Goal: Information Seeking & Learning: Learn about a topic

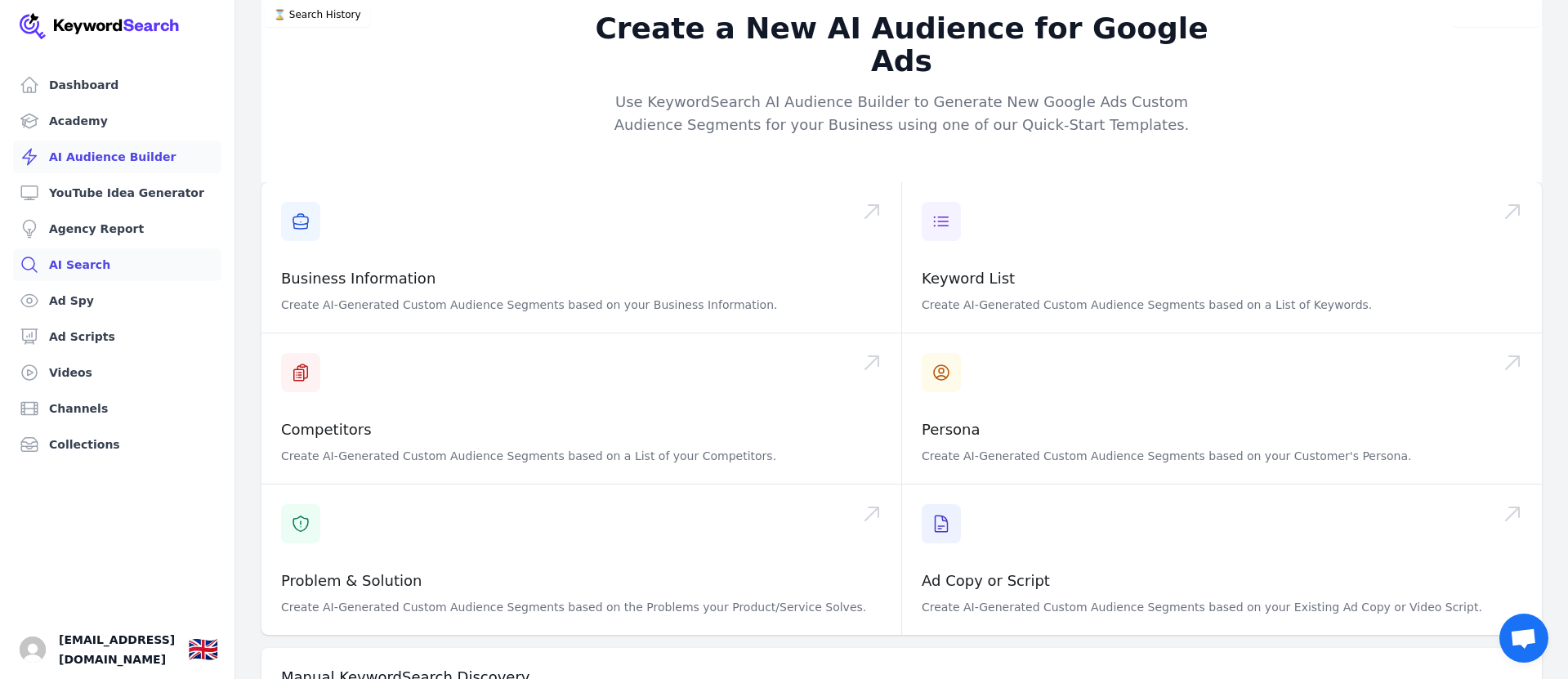
scroll to position [7, 0]
click at [60, 263] on link "AI Search" at bounding box center [117, 264] width 208 height 32
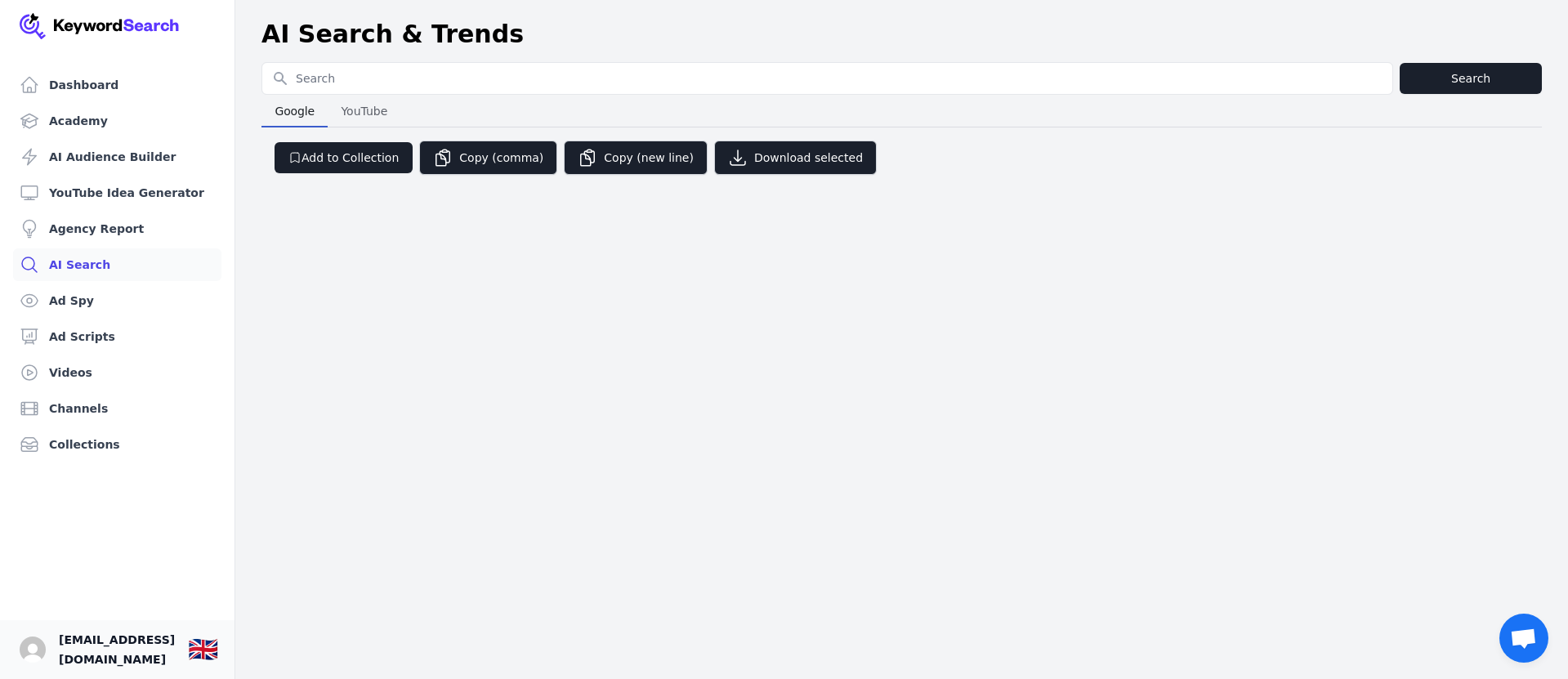
click at [138, 659] on span "[EMAIL_ADDRESS][DOMAIN_NAME]" at bounding box center [117, 649] width 116 height 39
click at [25, 648] on img "Open user button" at bounding box center [32, 649] width 26 height 26
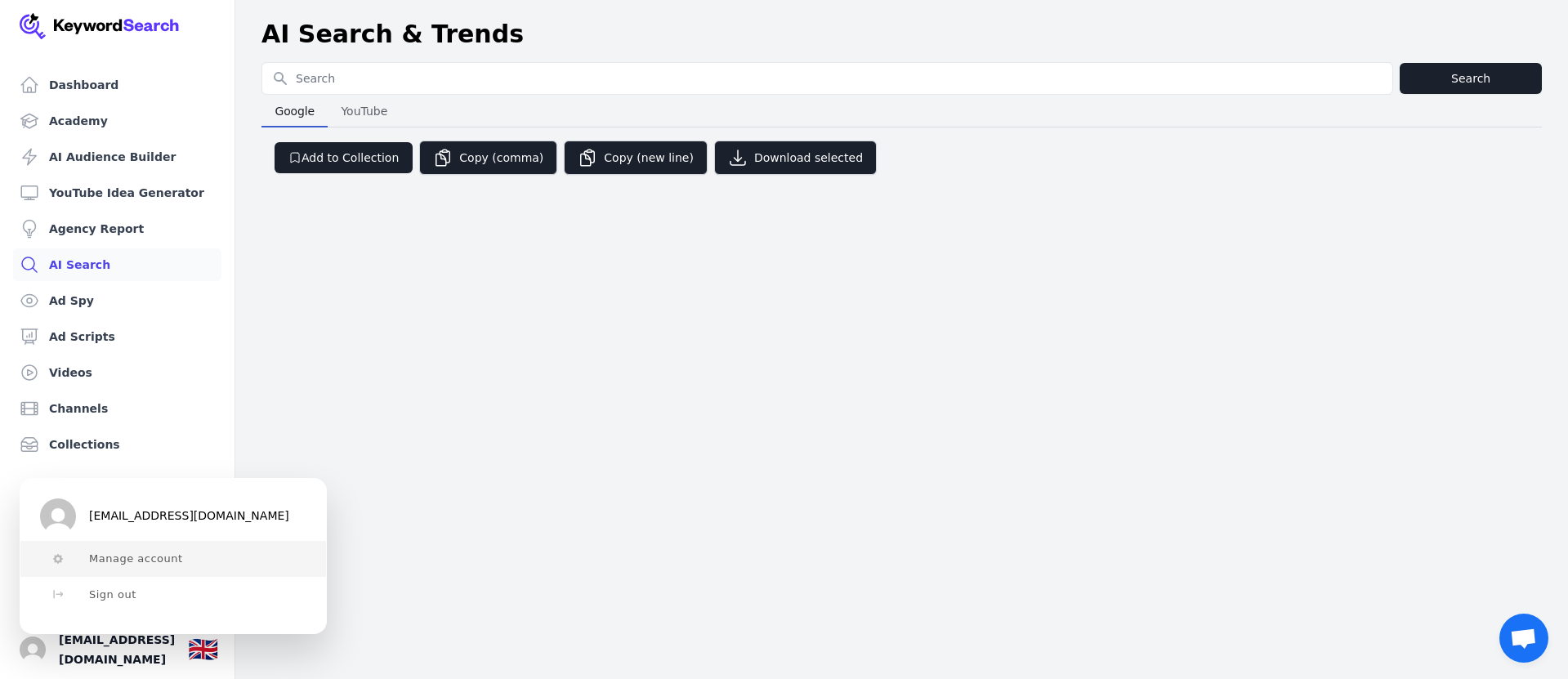
click at [118, 554] on span "Manage account" at bounding box center [136, 559] width 94 height 13
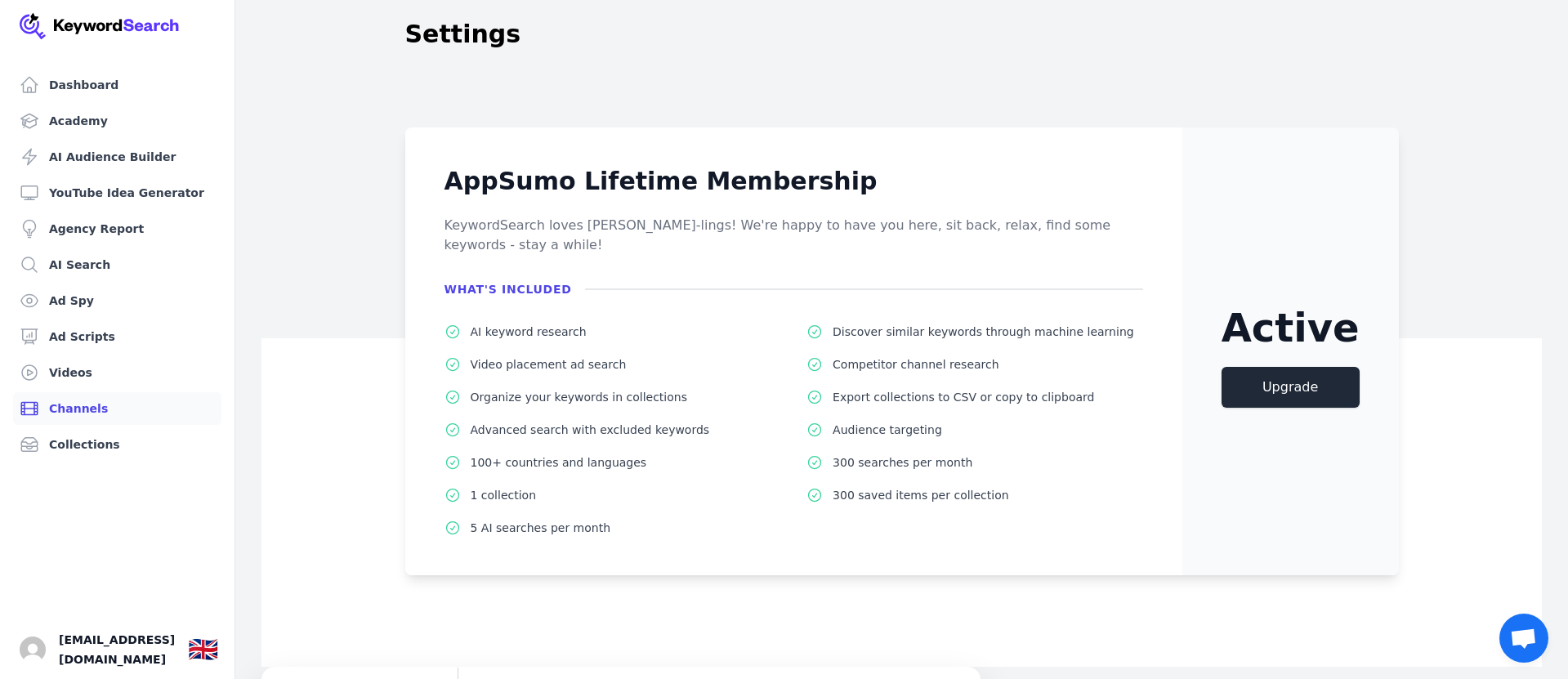
click at [74, 406] on link "Channels" at bounding box center [117, 408] width 208 height 32
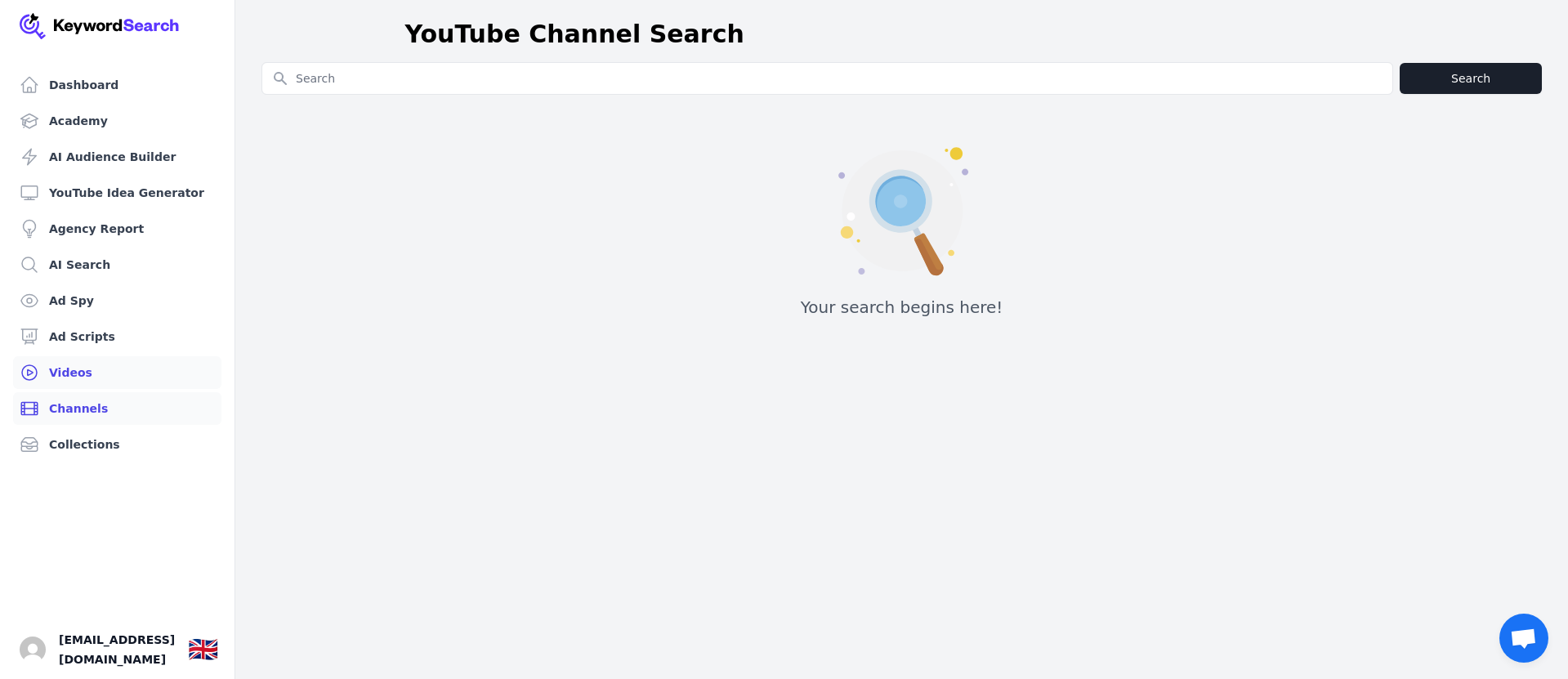
click at [65, 372] on link "Videos" at bounding box center [117, 372] width 208 height 32
click at [84, 336] on link "Ad Scripts" at bounding box center [117, 336] width 208 height 32
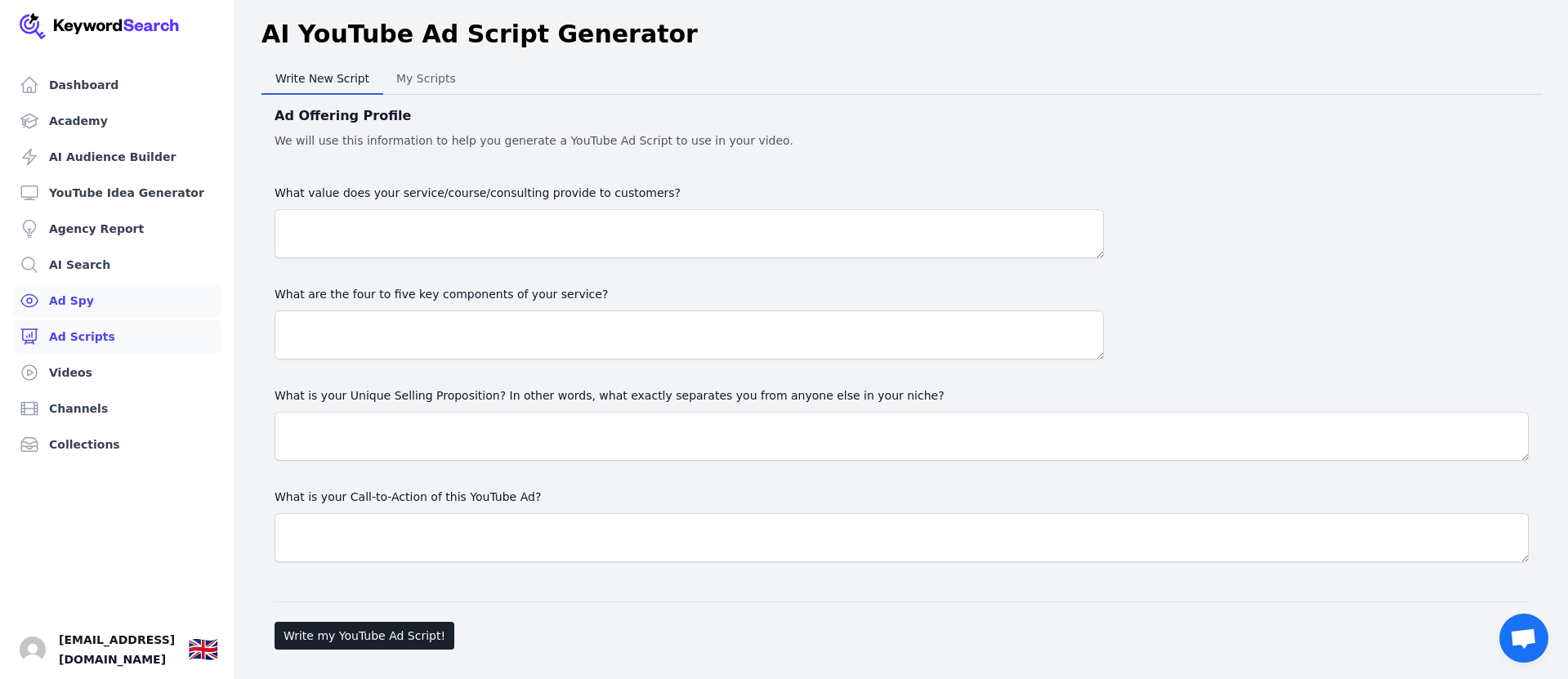
click at [75, 297] on link "Ad Spy" at bounding box center [117, 300] width 208 height 32
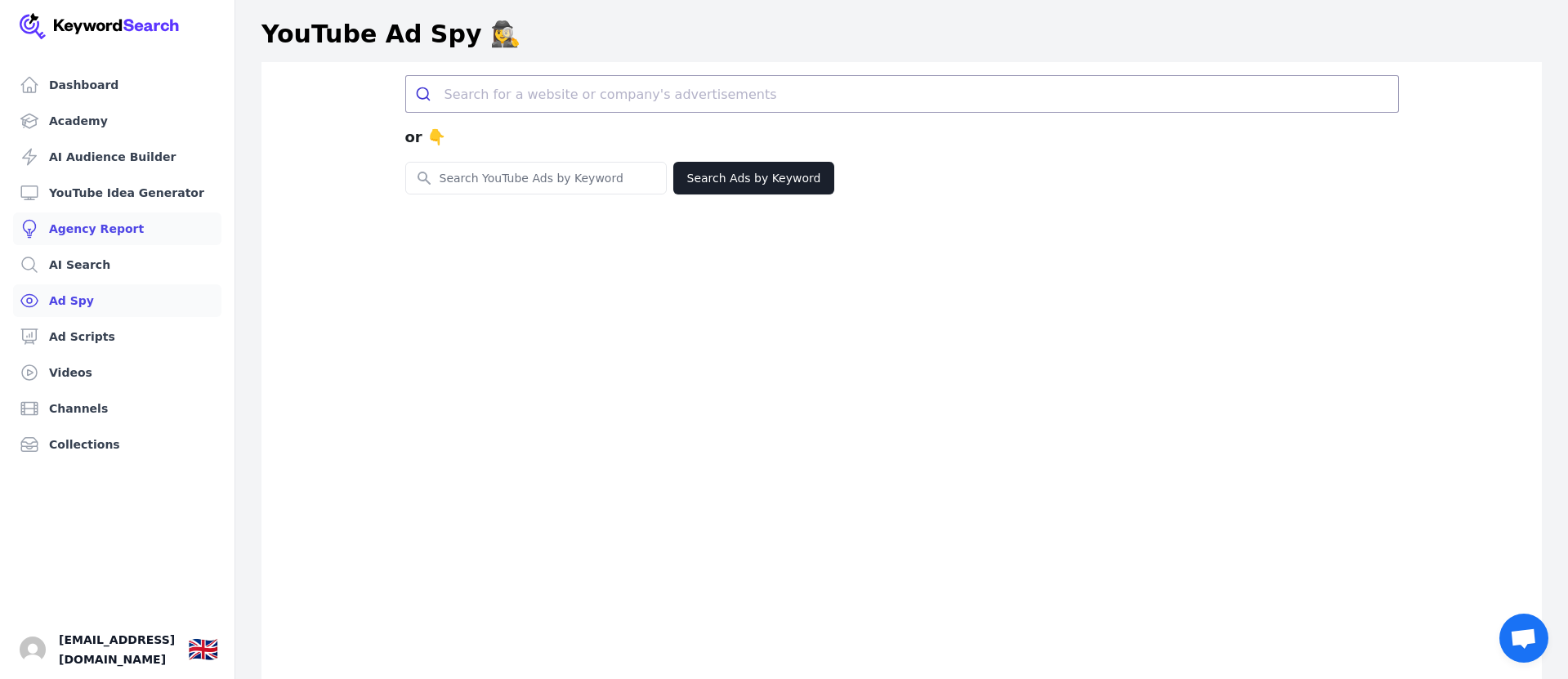
click at [82, 228] on link "Agency Report" at bounding box center [117, 228] width 208 height 32
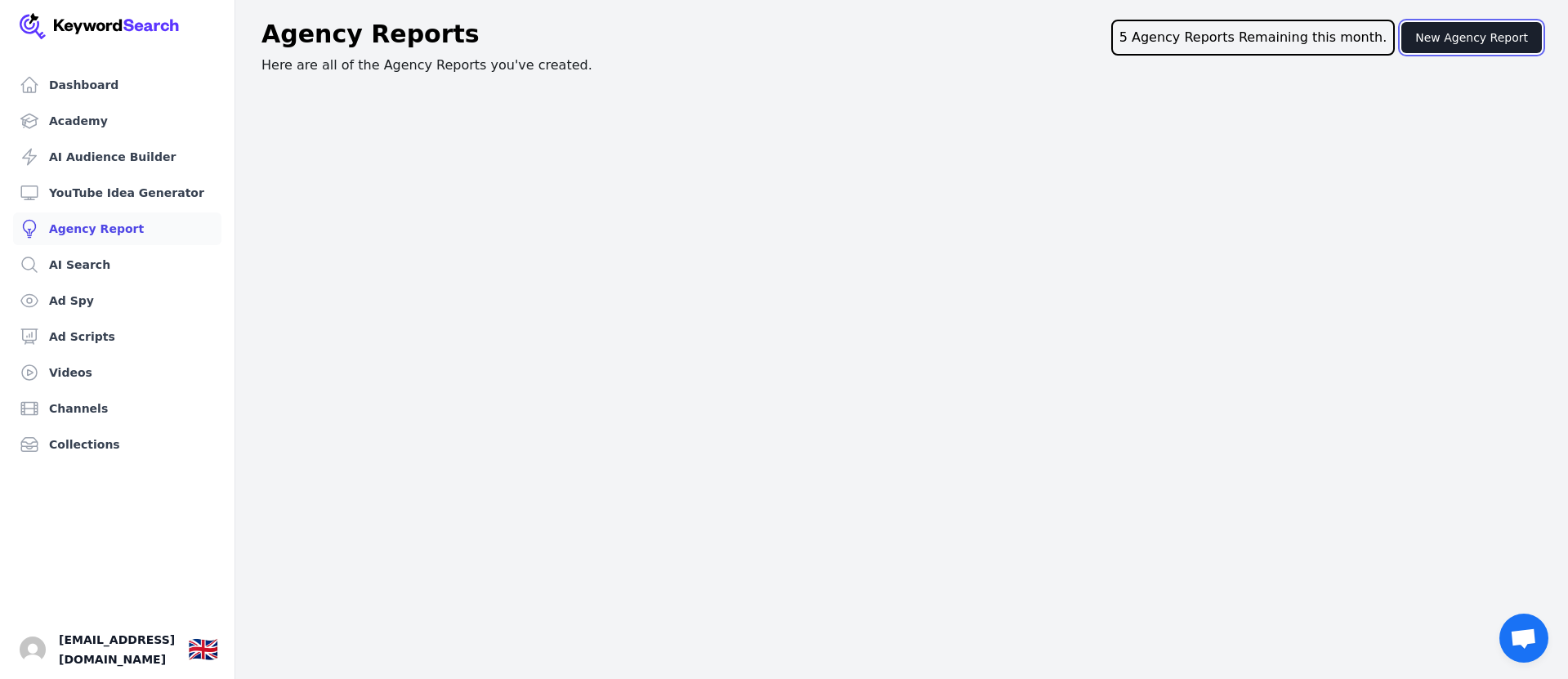
click at [1469, 36] on button "New Agency Report" at bounding box center [1471, 37] width 141 height 31
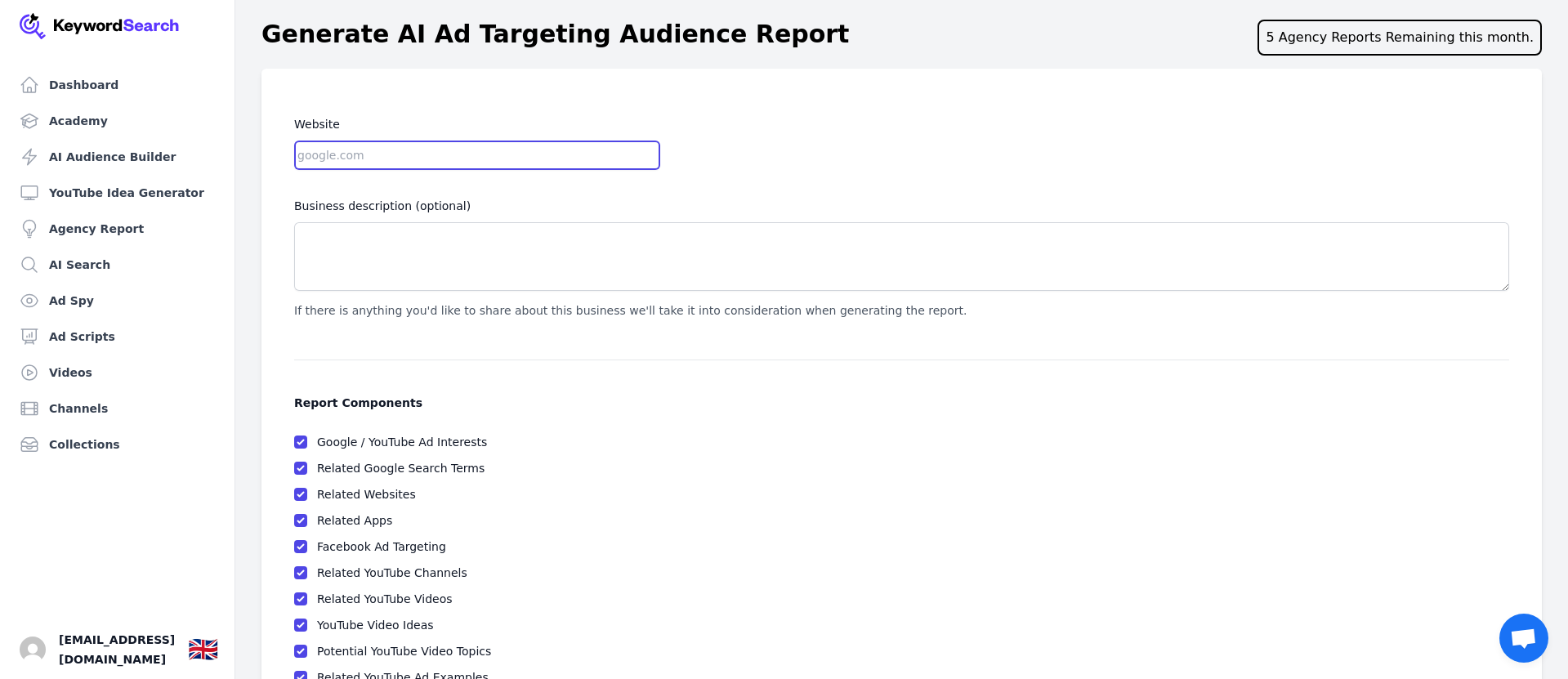
click at [366, 157] on input "Website" at bounding box center [477, 155] width 366 height 29
paste input "[URL][DOMAIN_NAME]"
drag, startPoint x: 482, startPoint y: 153, endPoint x: 430, endPoint y: 156, distance: 52.1
click at [428, 156] on input "[URL][DOMAIN_NAME]" at bounding box center [477, 155] width 366 height 29
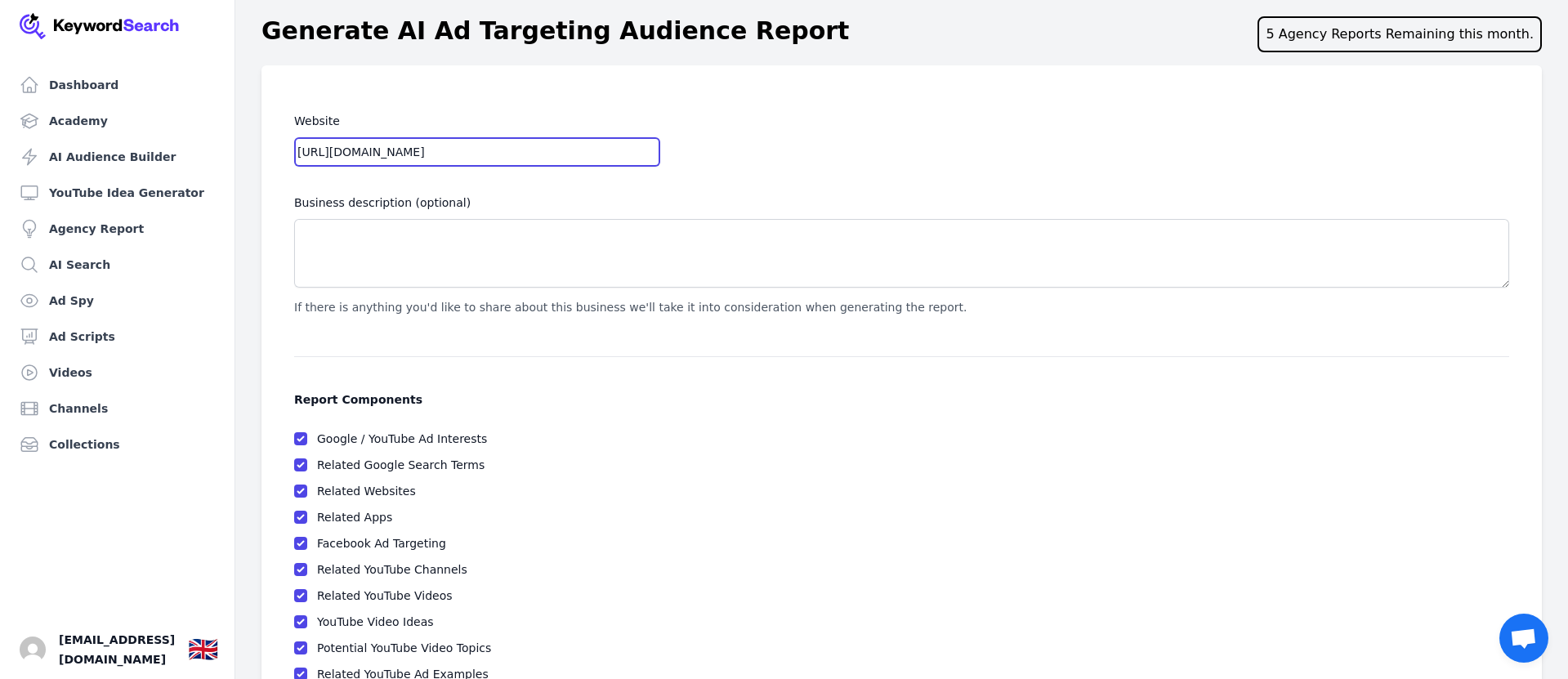
drag, startPoint x: 335, startPoint y: 152, endPoint x: 246, endPoint y: 150, distance: 89.0
click at [246, 150] on div "Website [URL][DOMAIN_NAME] Business description (optional) If there is anything…" at bounding box center [901, 429] width 1333 height 729
type input "[DOMAIN_NAME]"
click at [489, 193] on label "Business description (optional)" at bounding box center [901, 202] width 1215 height 20
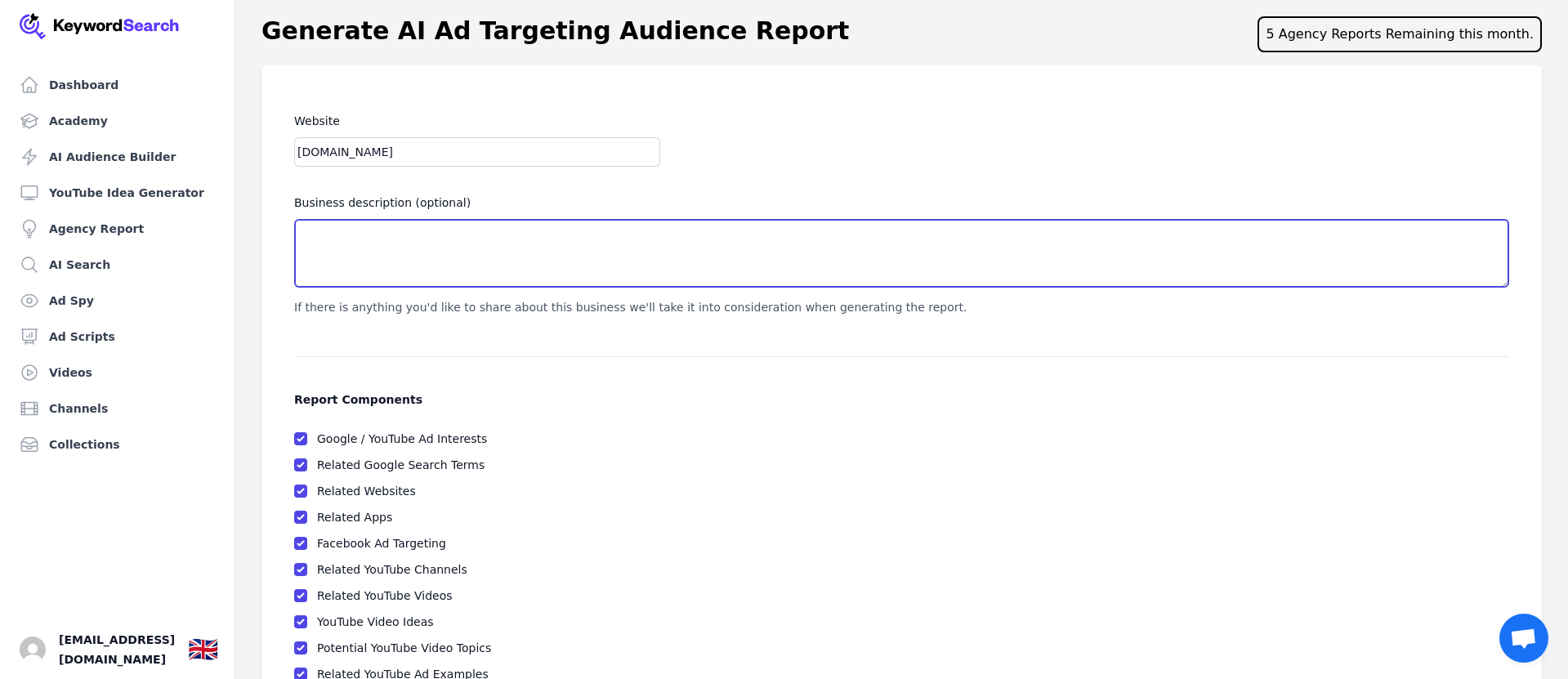
click at [489, 219] on textarea "Business description (optional)" at bounding box center [901, 253] width 1215 height 68
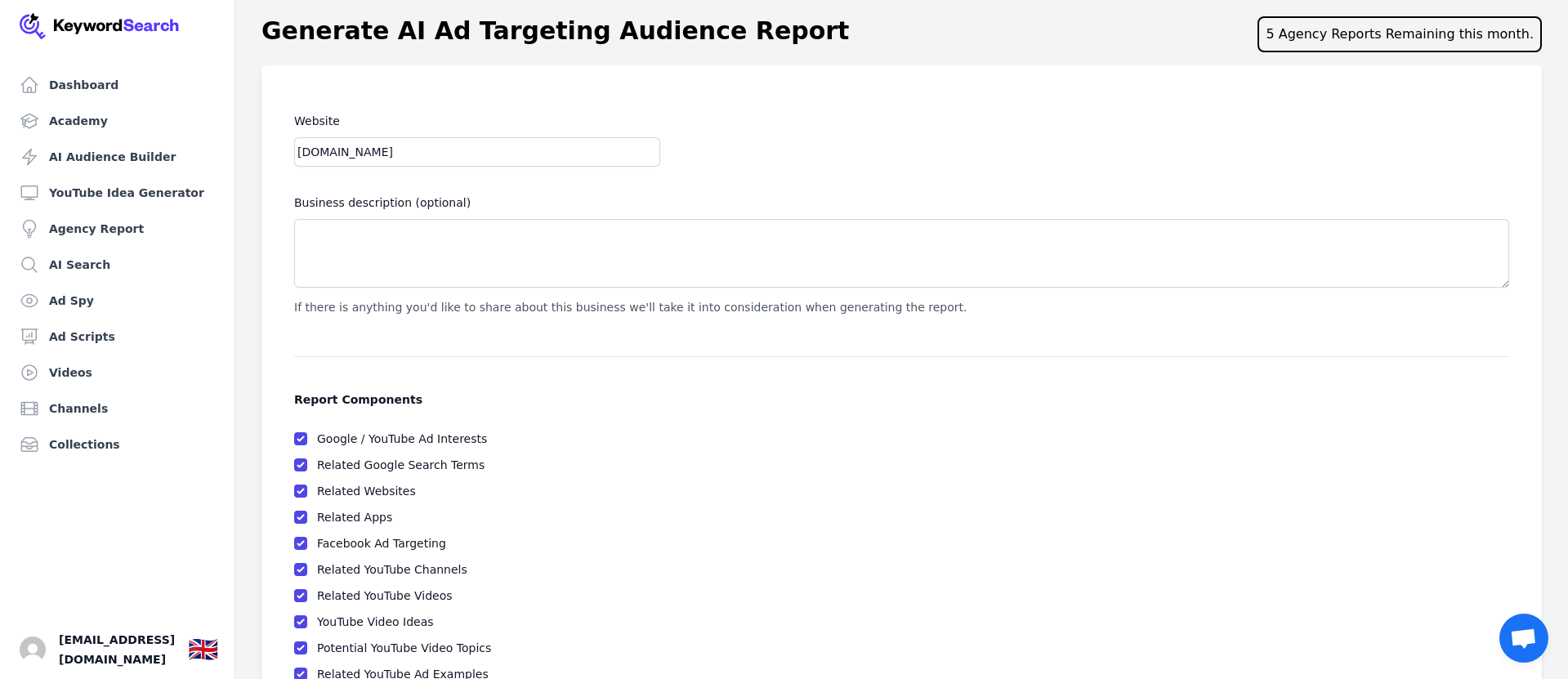
click at [729, 482] on div "Related Websites" at bounding box center [901, 492] width 1215 height 20
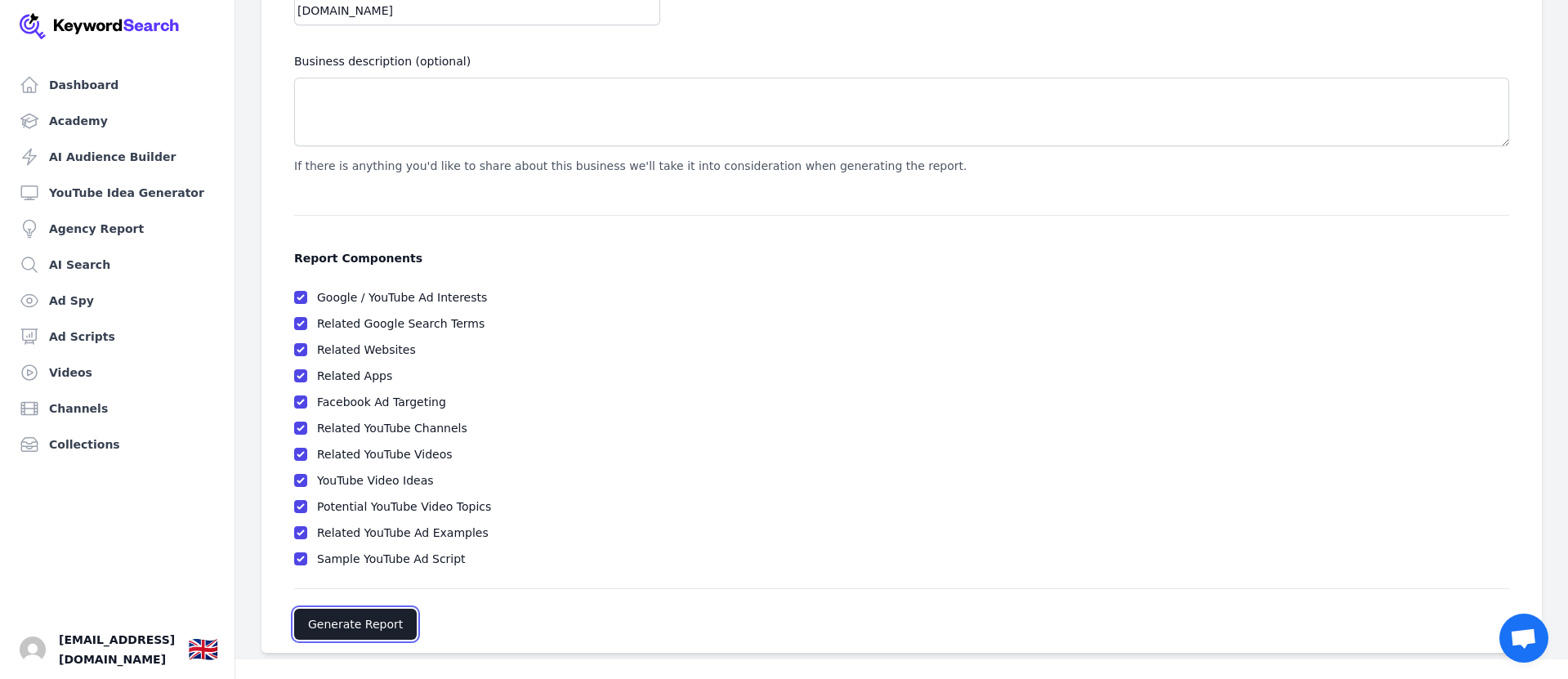
click at [341, 618] on button "Generate Report" at bounding box center [355, 624] width 122 height 31
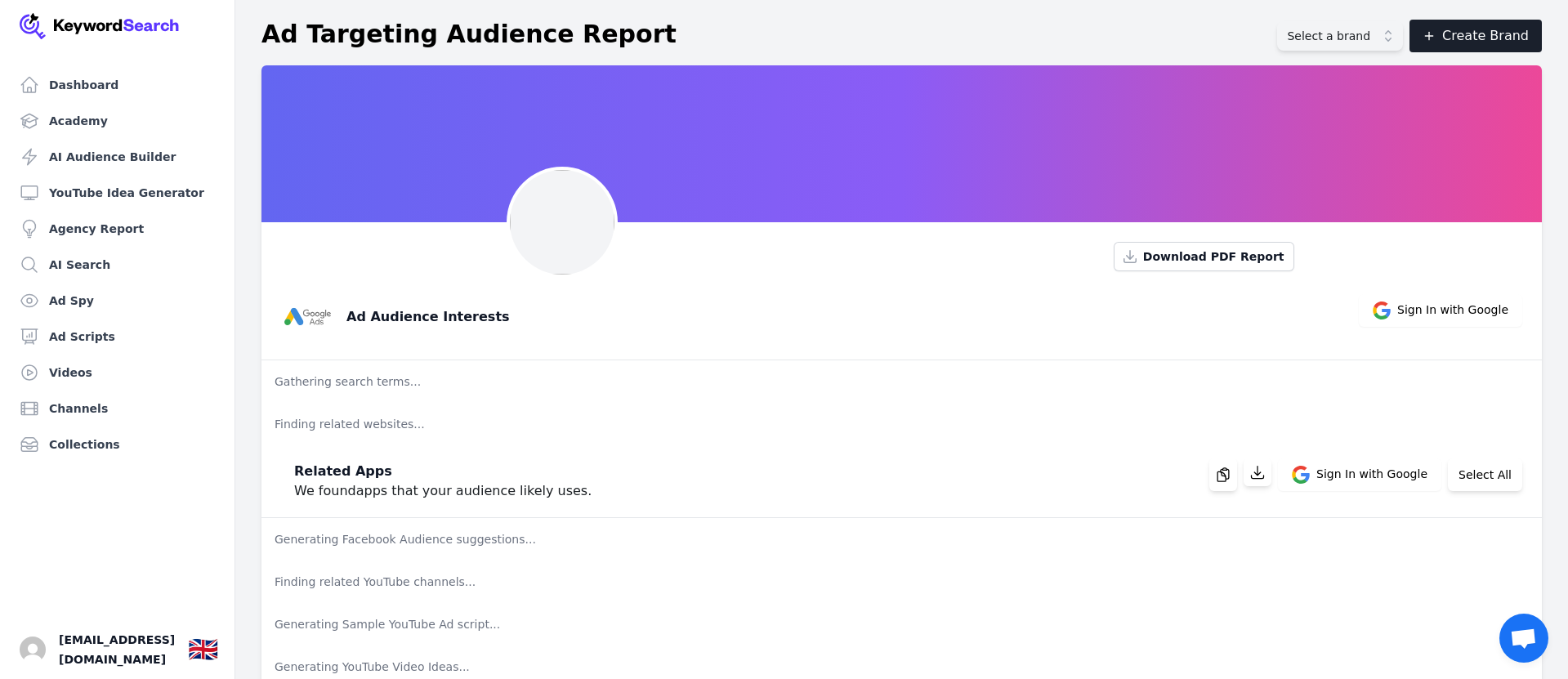
click at [1371, 29] on span "Select a brand" at bounding box center [1329, 36] width 83 height 17
click at [1392, 36] on button "Select a brand" at bounding box center [1340, 35] width 126 height 29
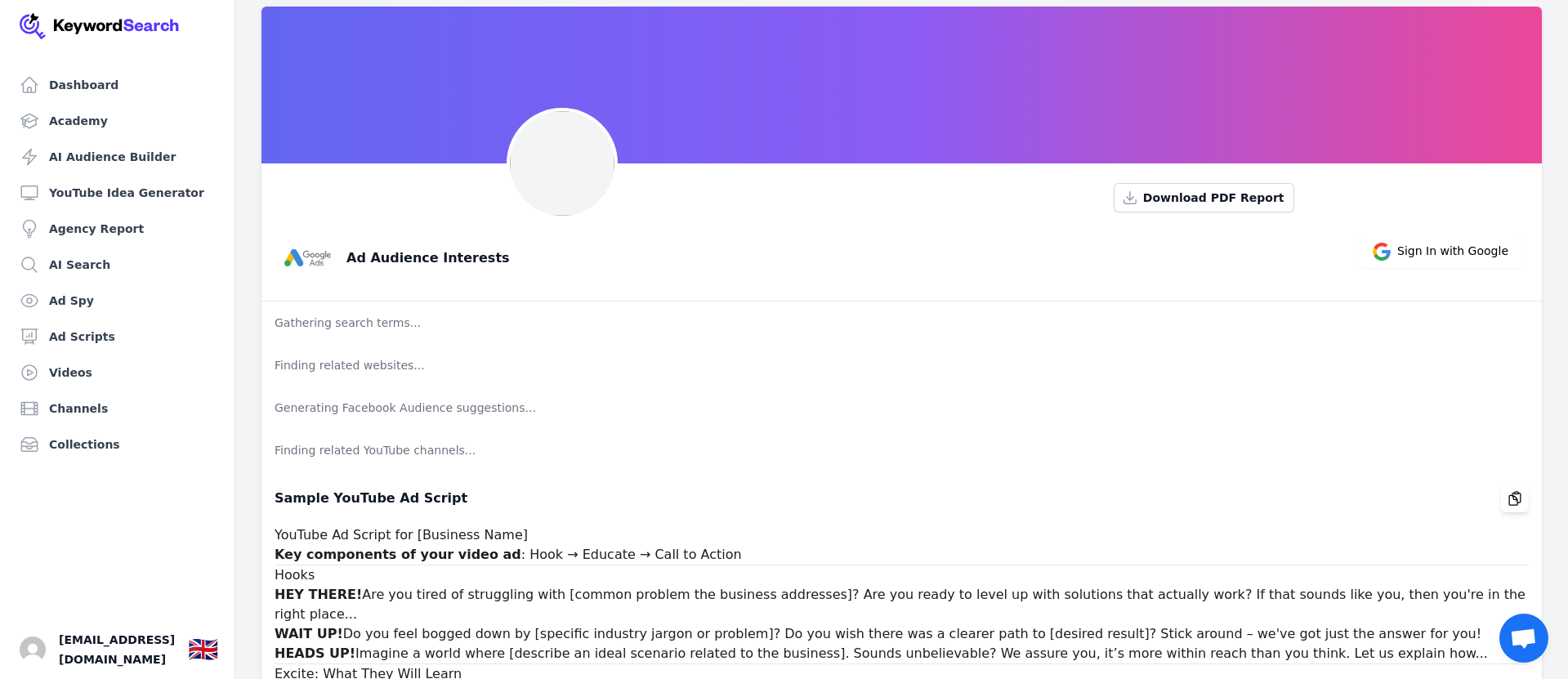
scroll to position [49, 0]
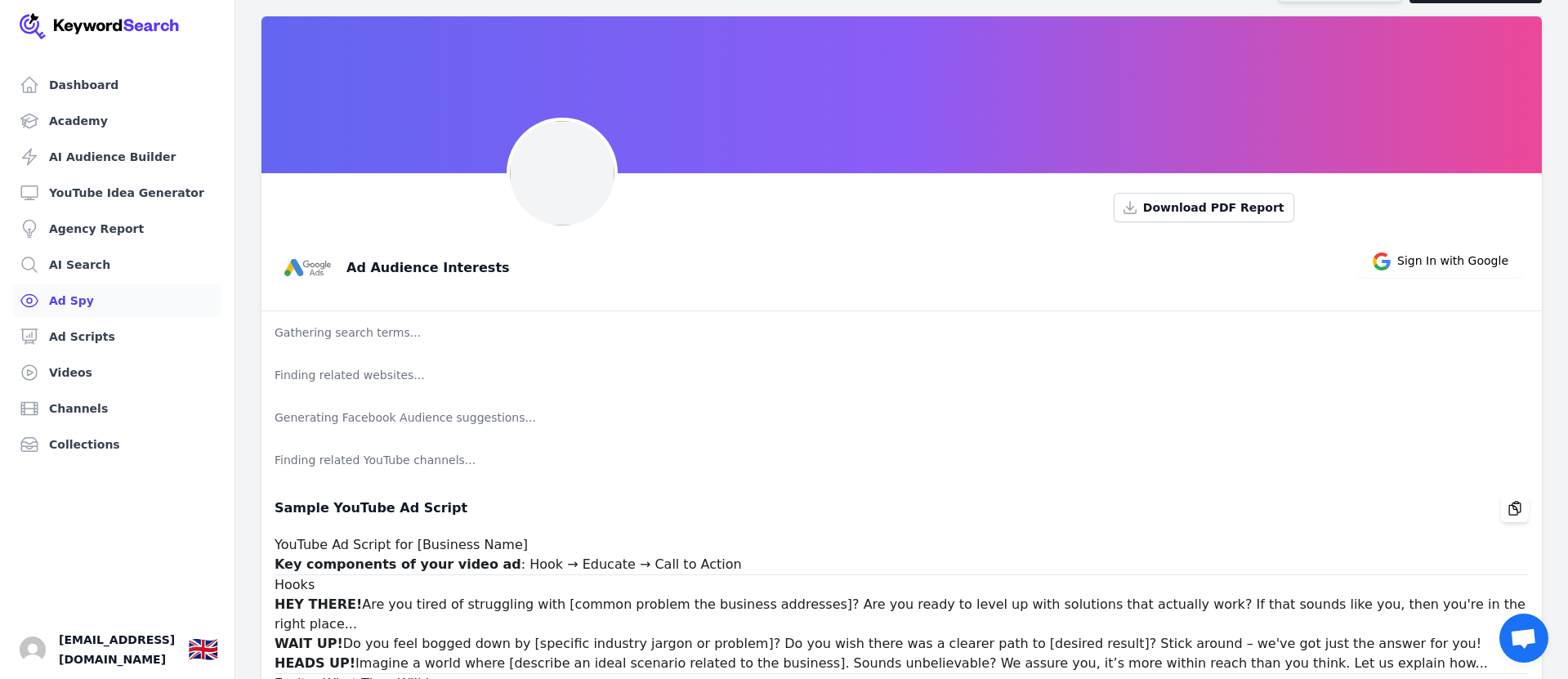
click at [67, 295] on link "Ad Spy" at bounding box center [117, 300] width 208 height 32
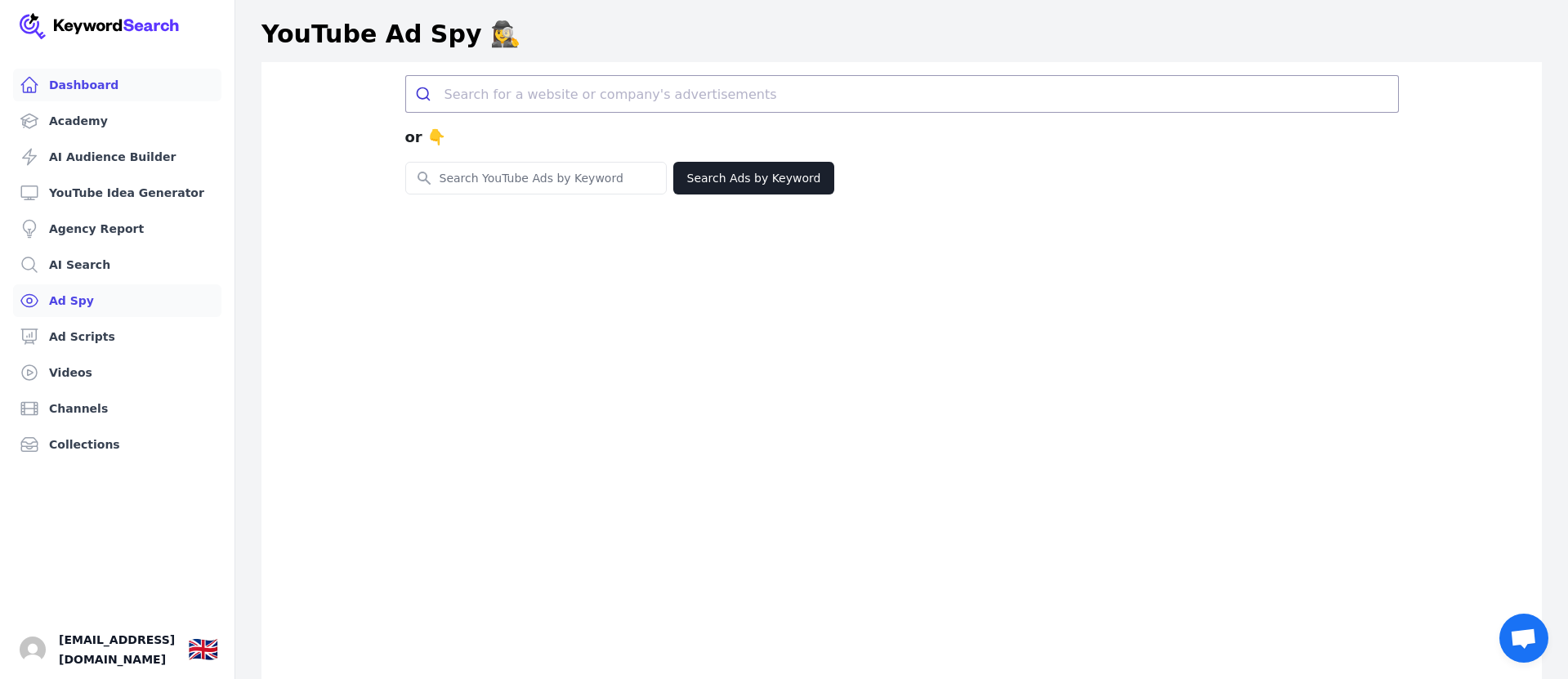
click at [79, 86] on link "Dashboard" at bounding box center [117, 84] width 208 height 32
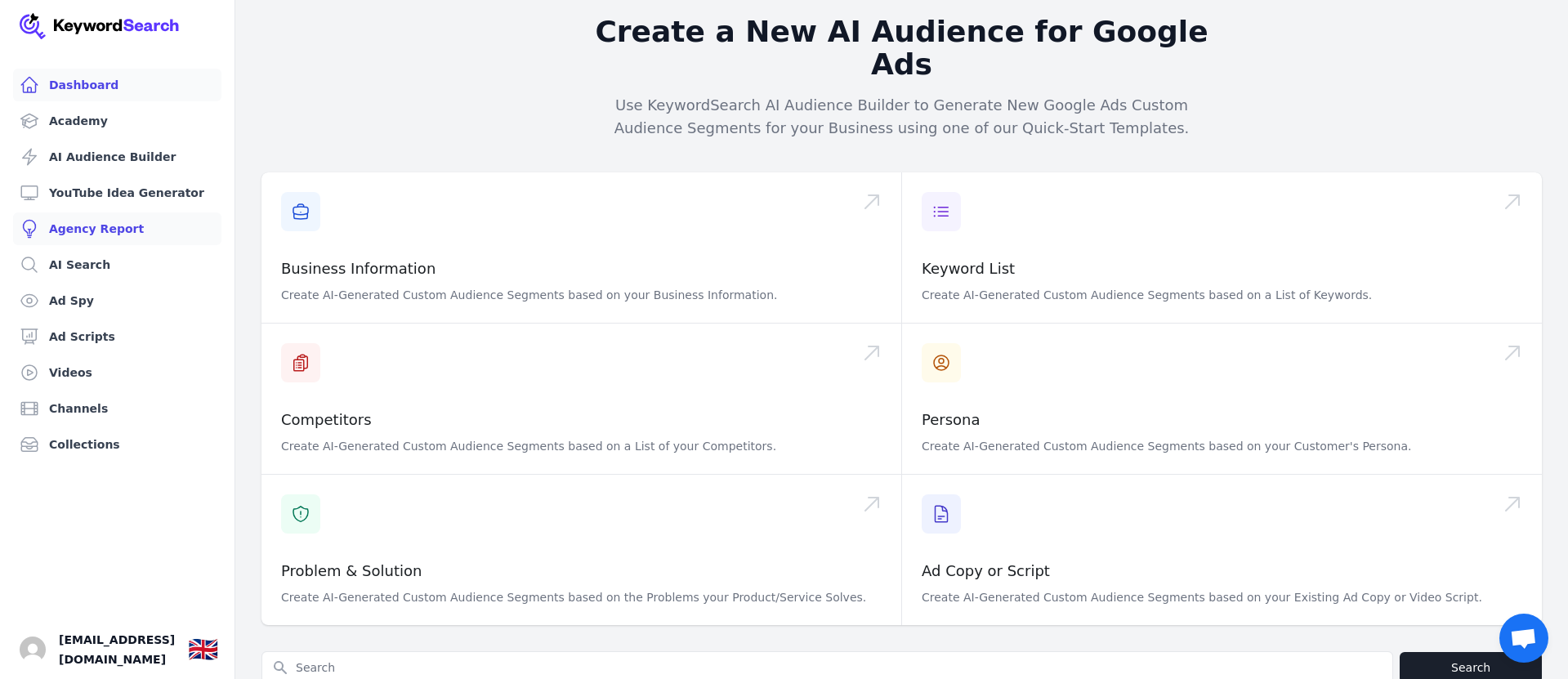
scroll to position [209, 0]
click at [63, 261] on link "AI Search" at bounding box center [117, 264] width 208 height 32
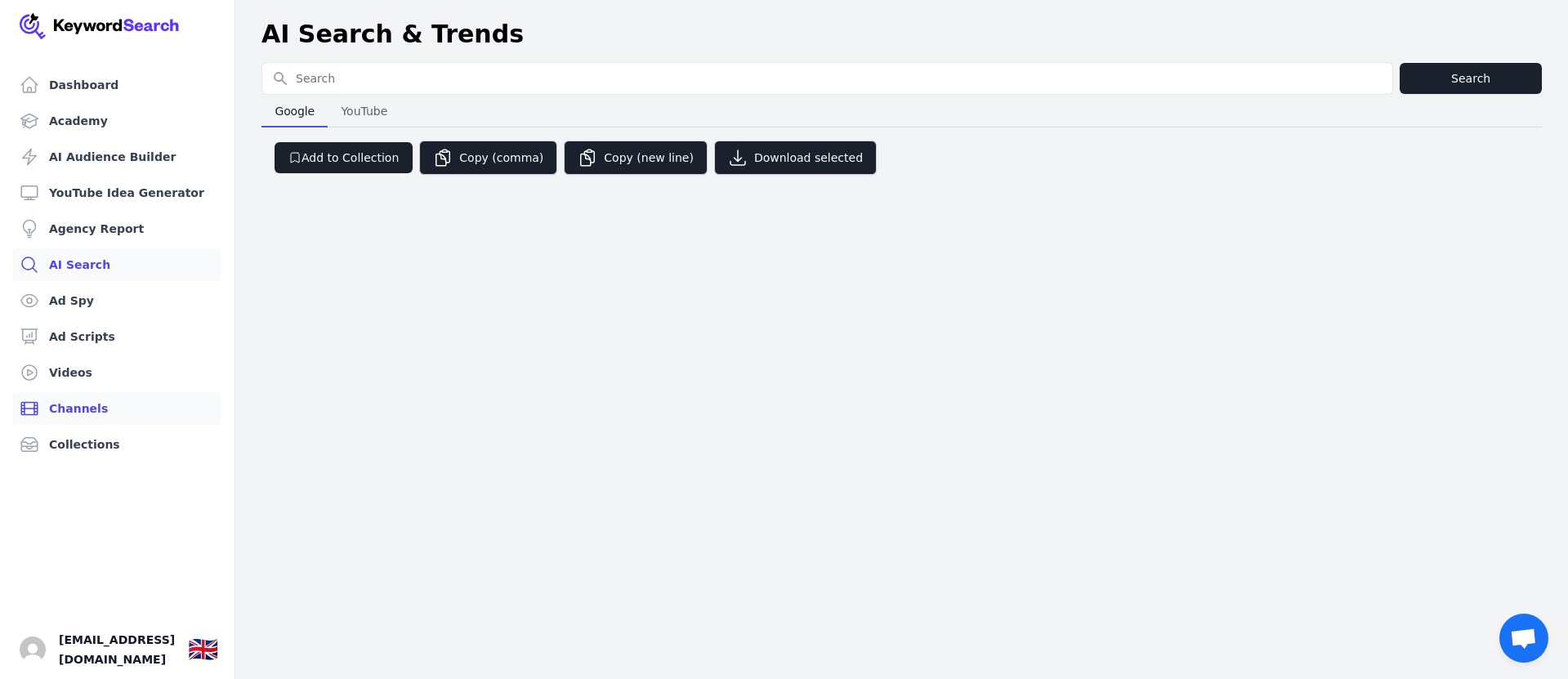
click at [67, 407] on link "Channels" at bounding box center [117, 408] width 208 height 32
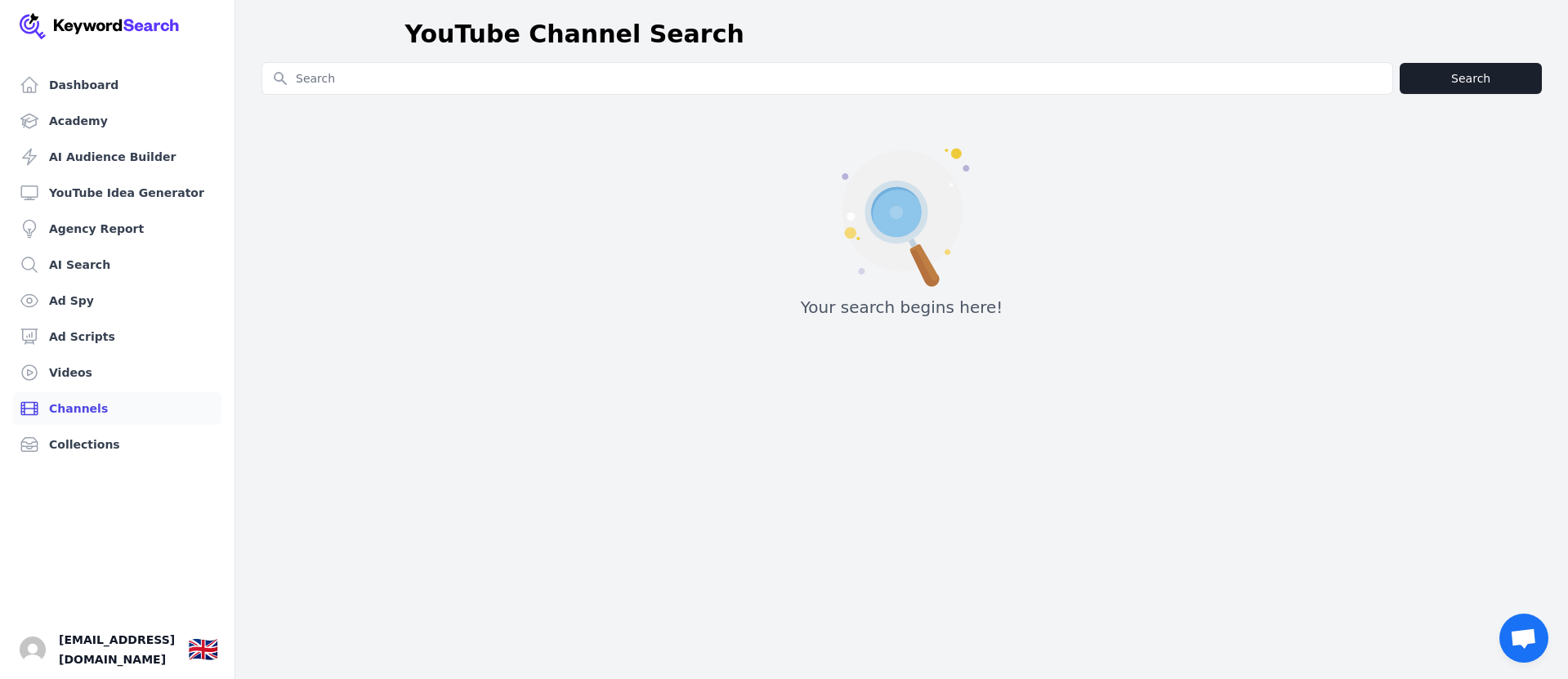
click at [365, 76] on input "Search for YouTube Keywords" at bounding box center [827, 78] width 1130 height 31
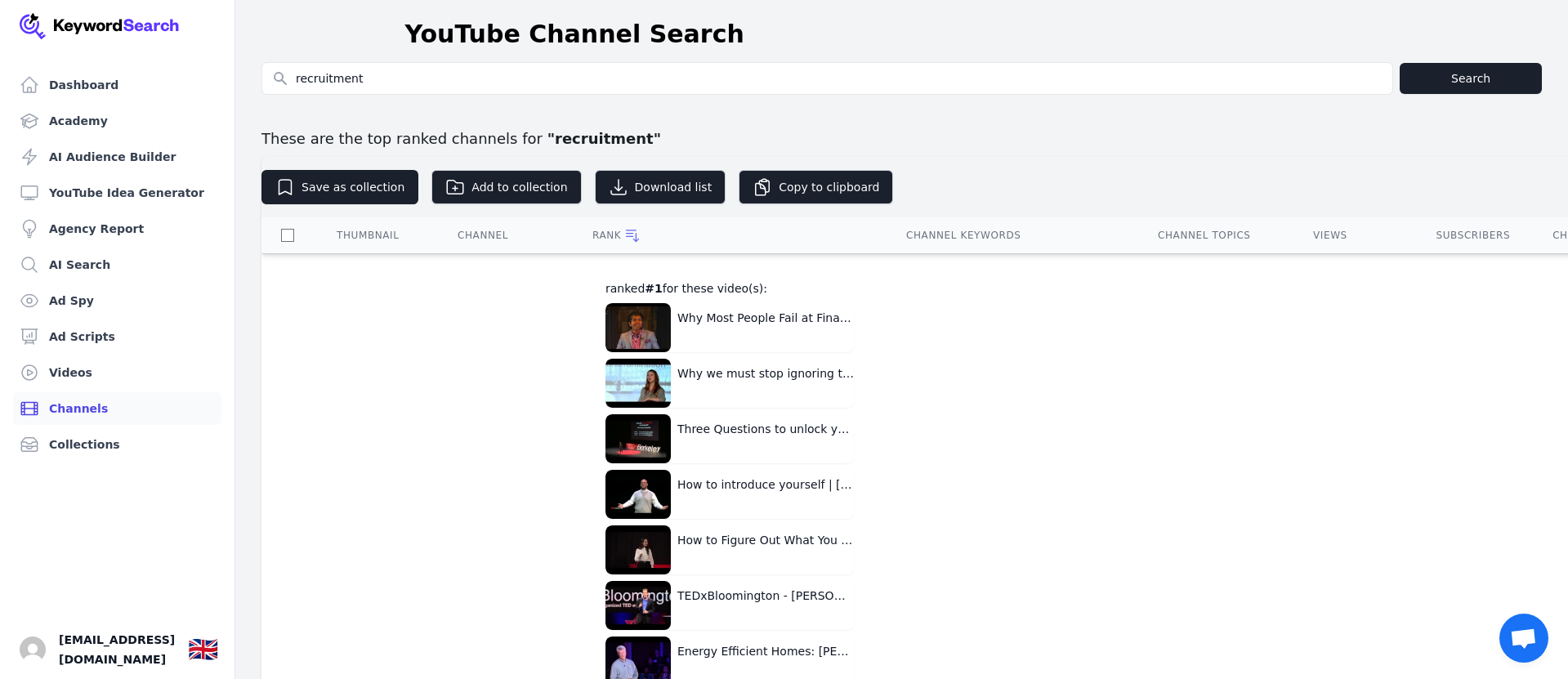
click at [751, 317] on button "Why Most People Fail at Financial Planning! It's not what You Think! | [PERSON_…" at bounding box center [730, 327] width 248 height 49
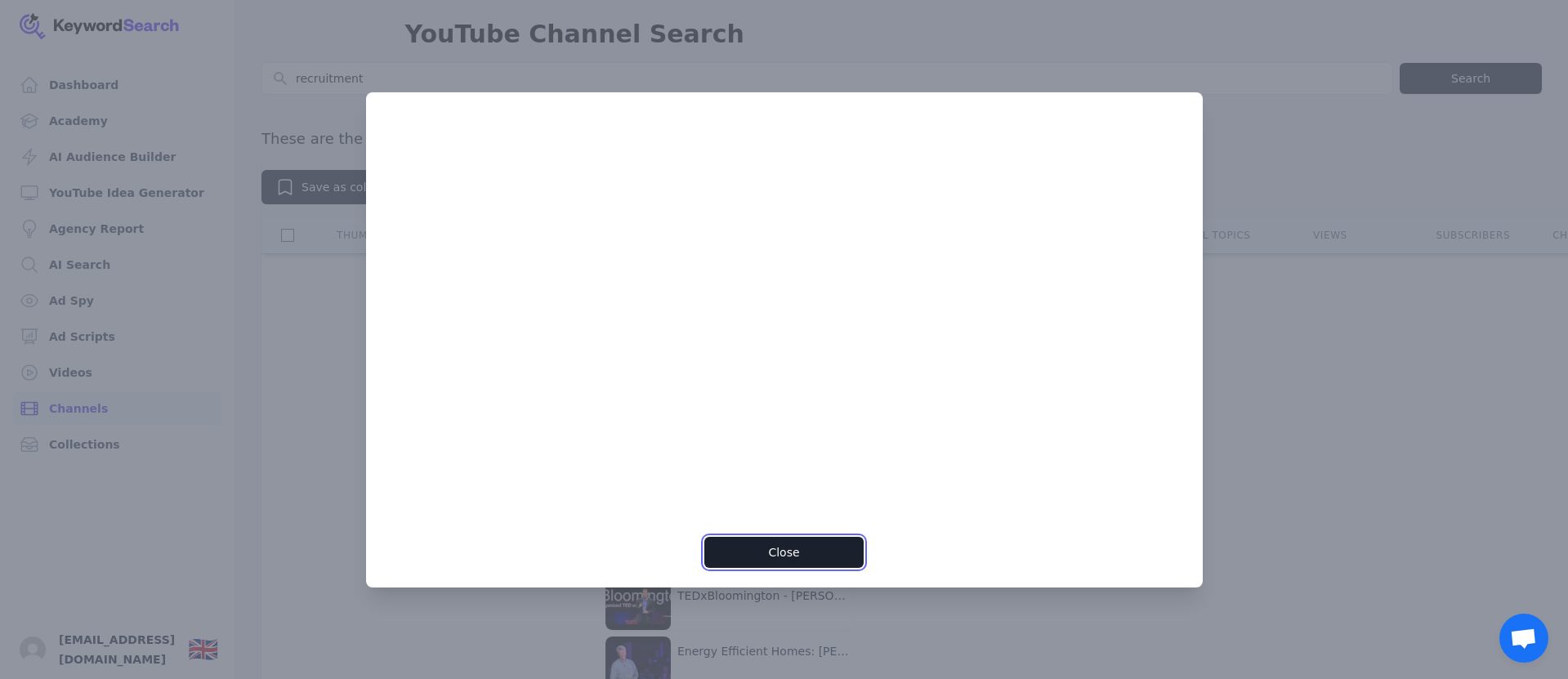
click at [789, 544] on button "Close" at bounding box center [783, 552] width 159 height 31
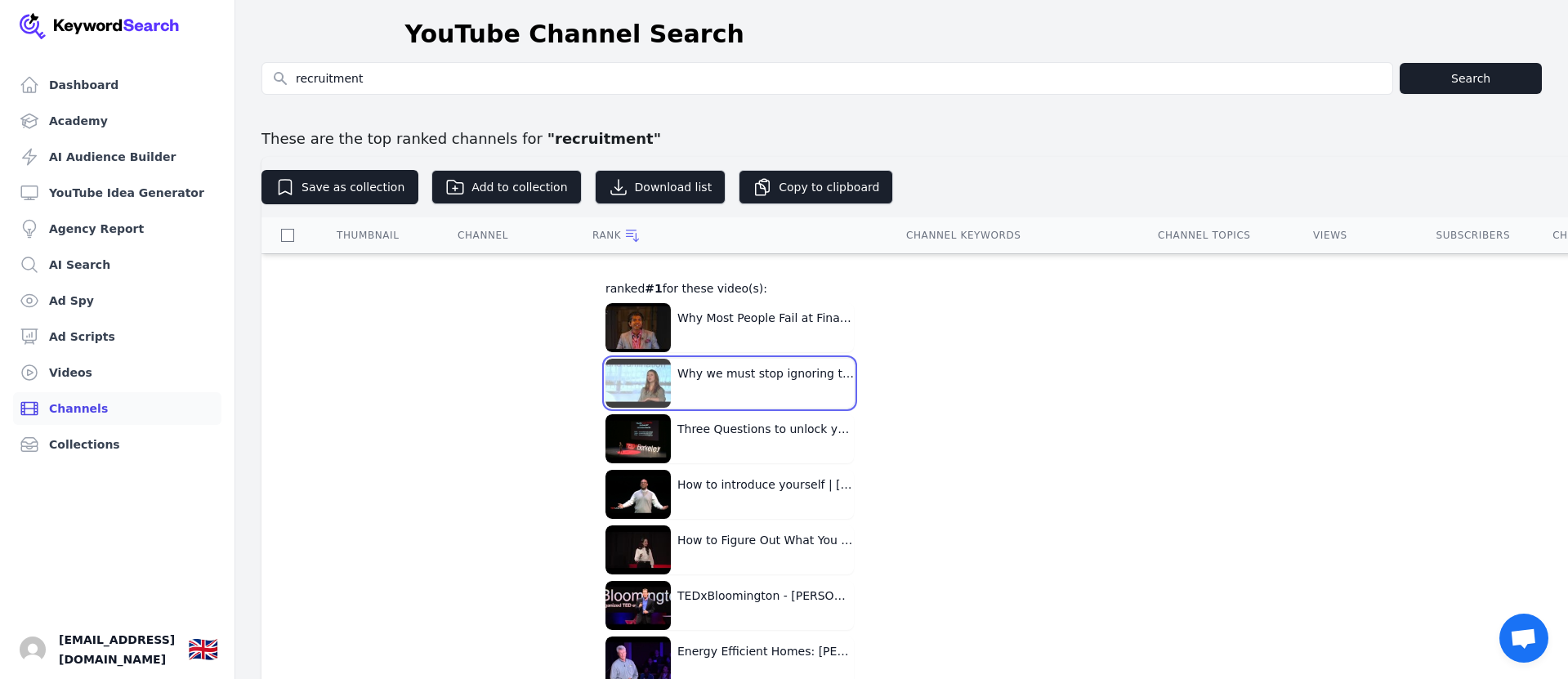
click at [716, 374] on button "Why we must stop ignoring the psychology of weight loss: [PERSON_NAME] at TEDxU…" at bounding box center [730, 383] width 248 height 49
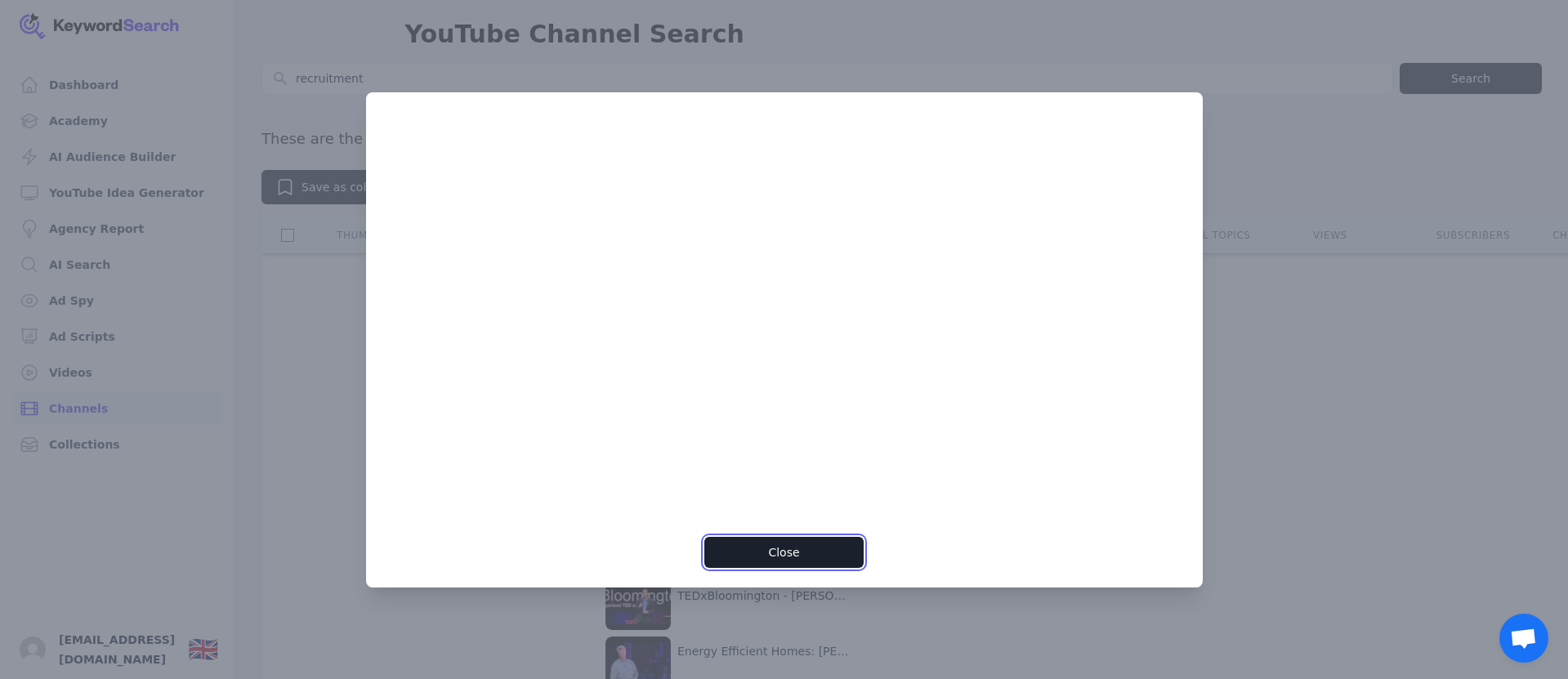
click at [802, 556] on button "Close" at bounding box center [783, 552] width 159 height 31
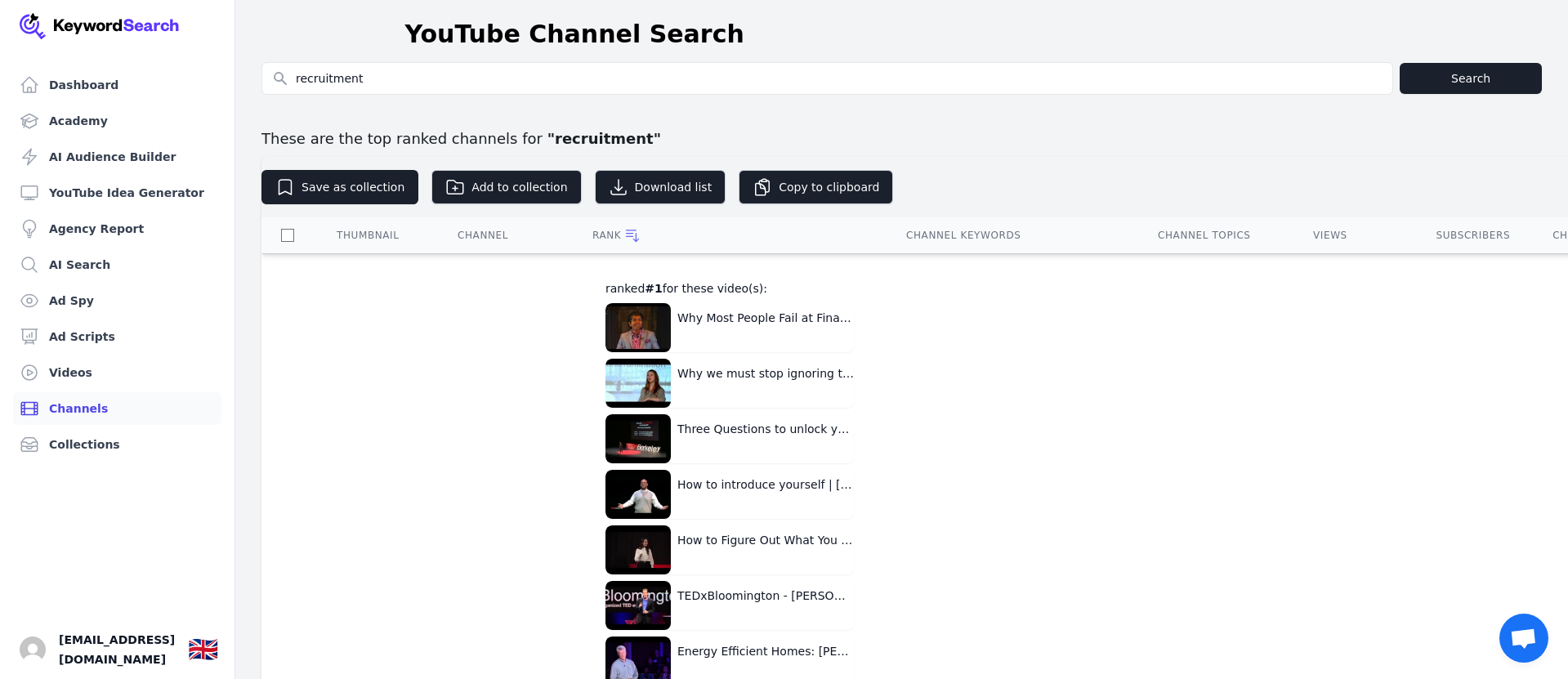
click at [357, 232] on div "Thumbnail" at bounding box center [377, 236] width 82 height 13
click at [479, 238] on div "Channel" at bounding box center [505, 236] width 96 height 13
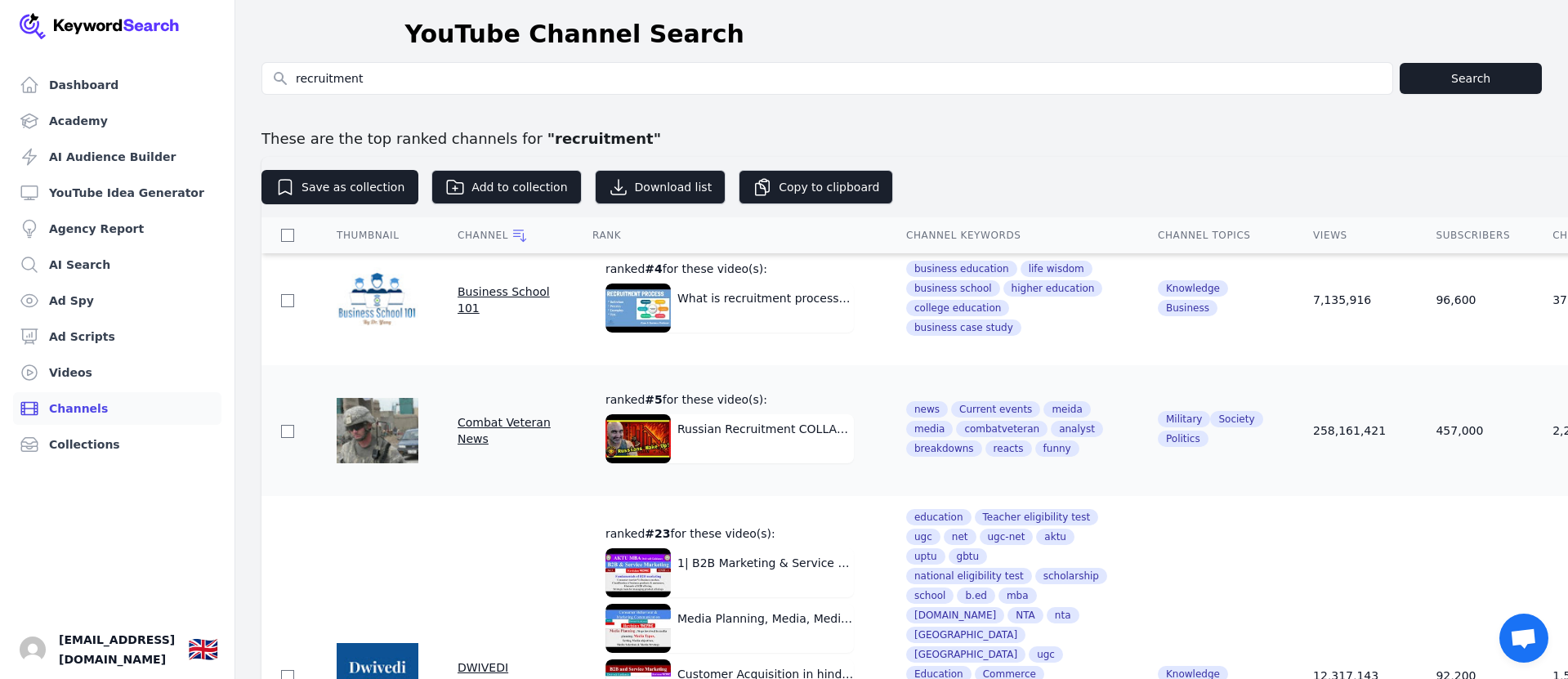
scroll to position [746, 0]
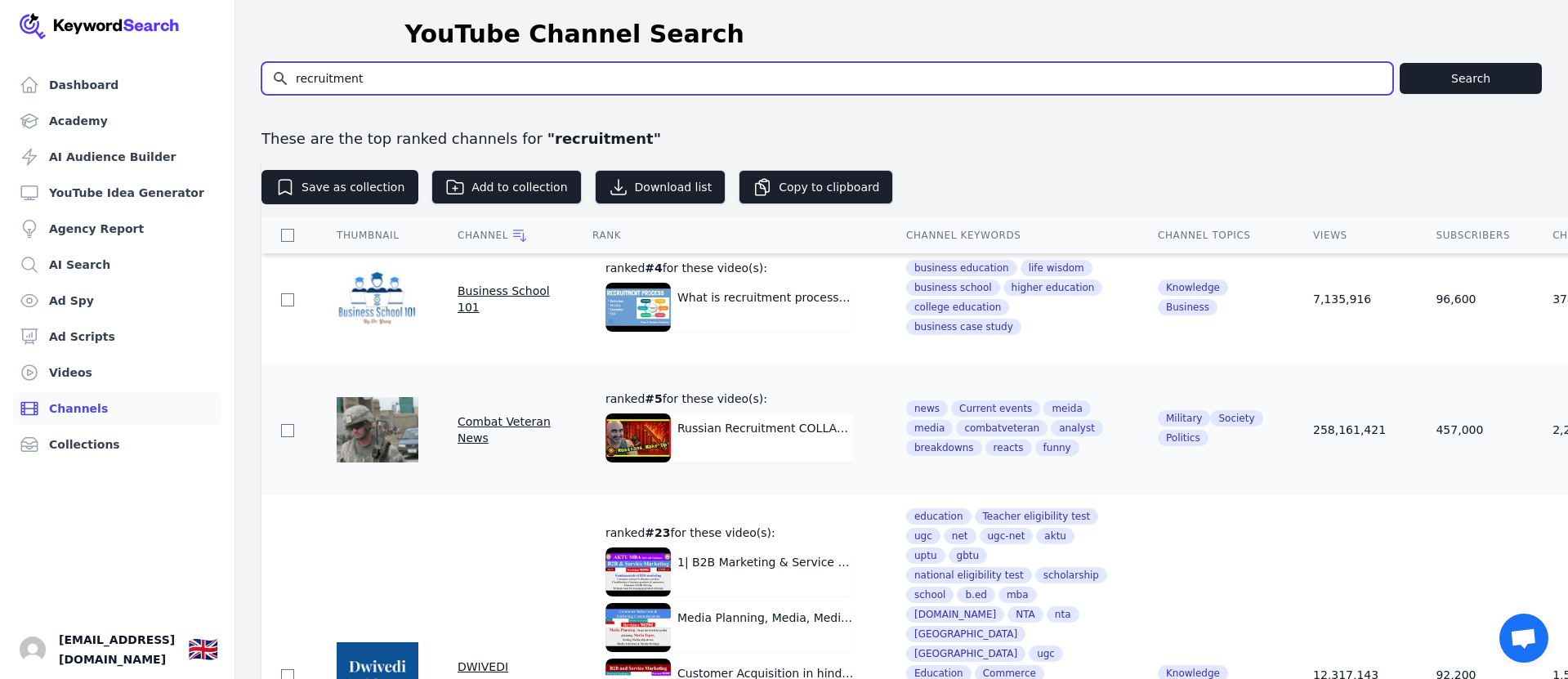
click at [388, 79] on input "recruitment" at bounding box center [827, 78] width 1130 height 31
type input "recruitment coach"
